Goal: Use online tool/utility

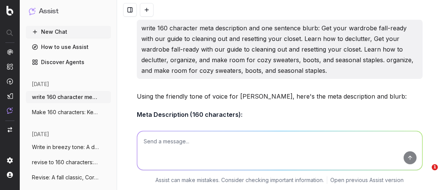
click at [172, 144] on textarea at bounding box center [279, 150] width 285 height 39
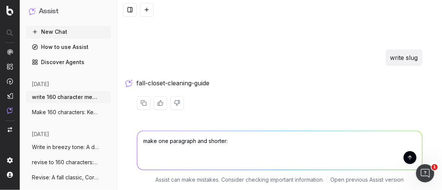
type textarea "make one paragraph and shorter: A seasonal closet reset is the perfect way to p…"
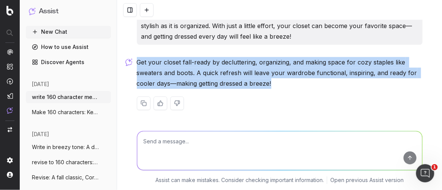
drag, startPoint x: 285, startPoint y: 81, endPoint x: 121, endPoint y: 57, distance: 165.8
click at [121, 57] on div "write 160 character meta description and one sentence blurb: Get your wardrobe …" at bounding box center [279, 95] width 325 height 190
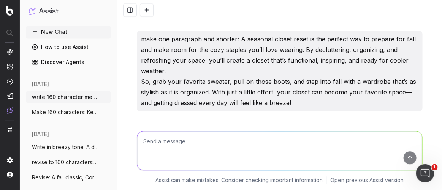
scroll to position [361, 0]
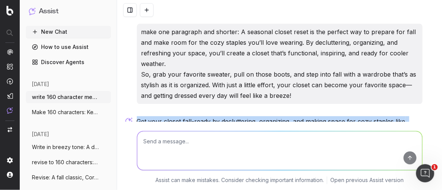
drag, startPoint x: 305, startPoint y: 93, endPoint x: 122, endPoint y: 28, distance: 195.3
click at [122, 28] on div "write 160 character meta description and one sentence blurb: Get your wardrobe …" at bounding box center [279, 95] width 325 height 190
copy p "make one paragraph and shorter: A seasonal closet reset is the perfect way to p…"
